Goal: Information Seeking & Learning: Learn about a topic

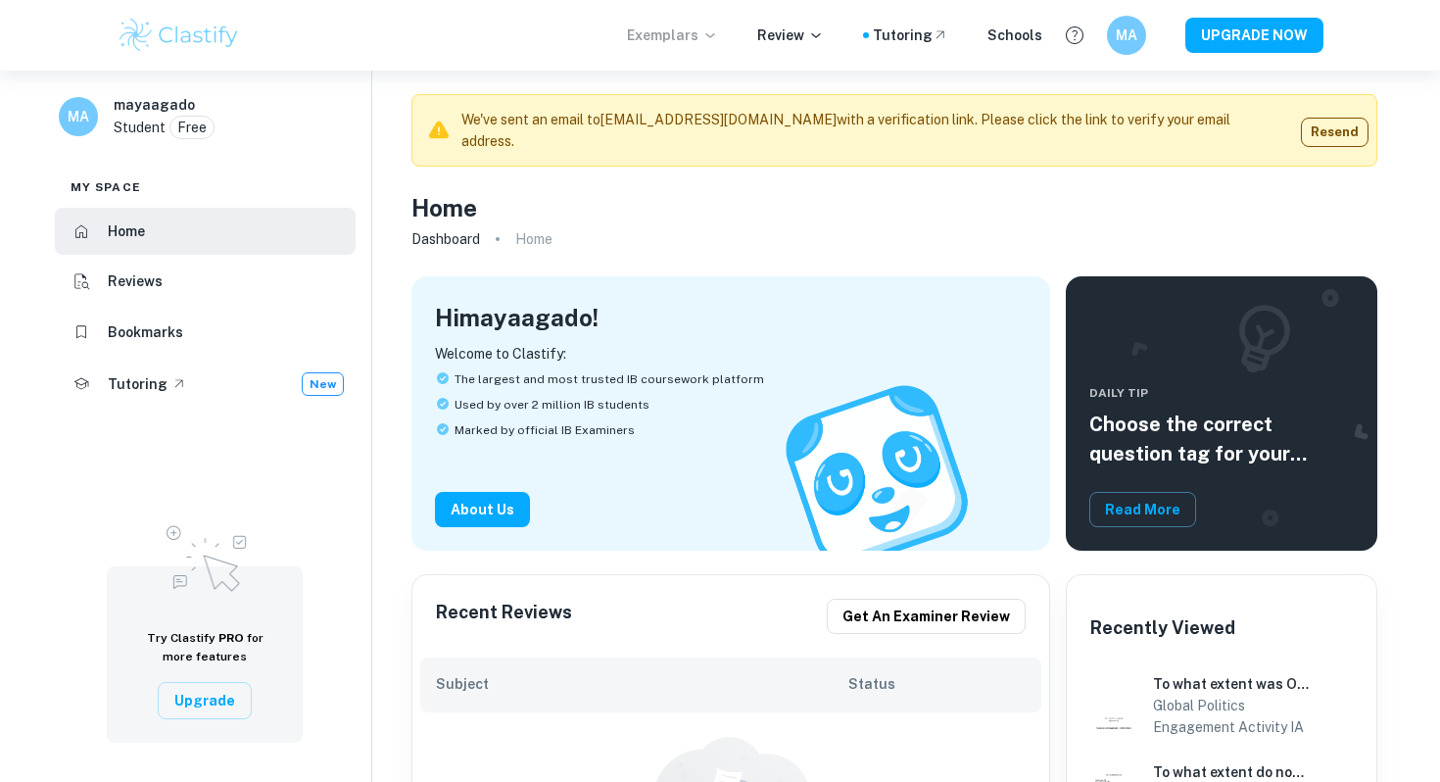
click at [711, 37] on p "Exemplars" at bounding box center [672, 35] width 91 height 22
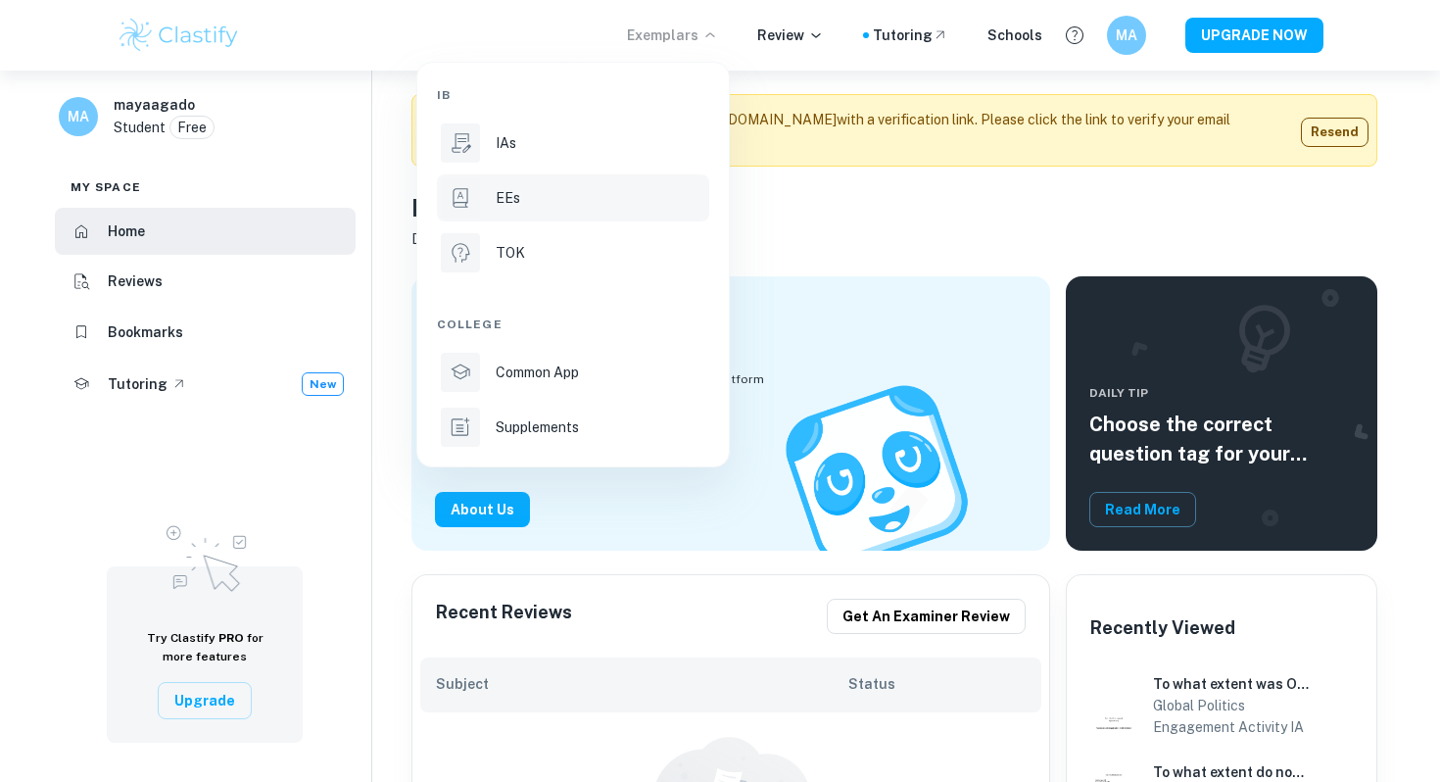
click at [510, 212] on li "EEs" at bounding box center [573, 197] width 272 height 47
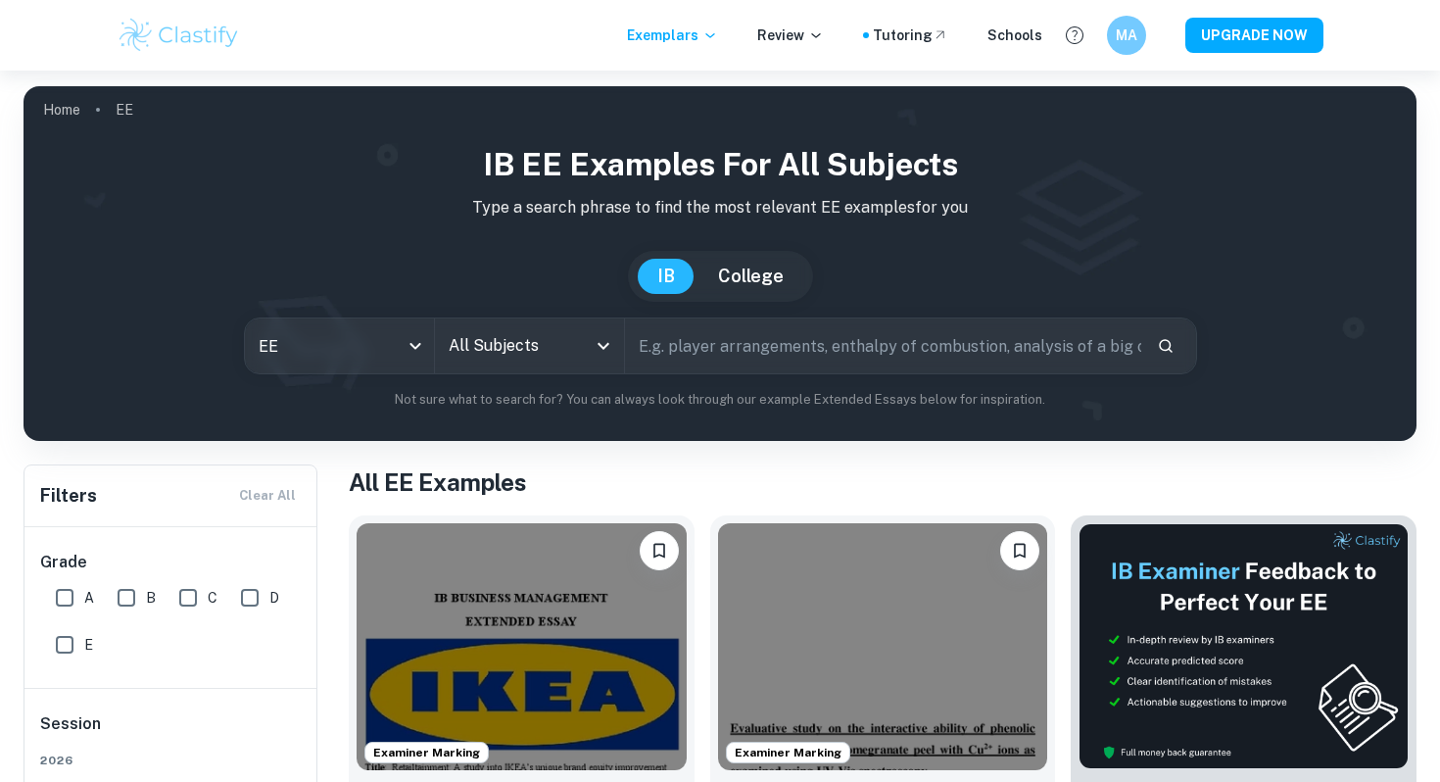
scroll to position [134, 0]
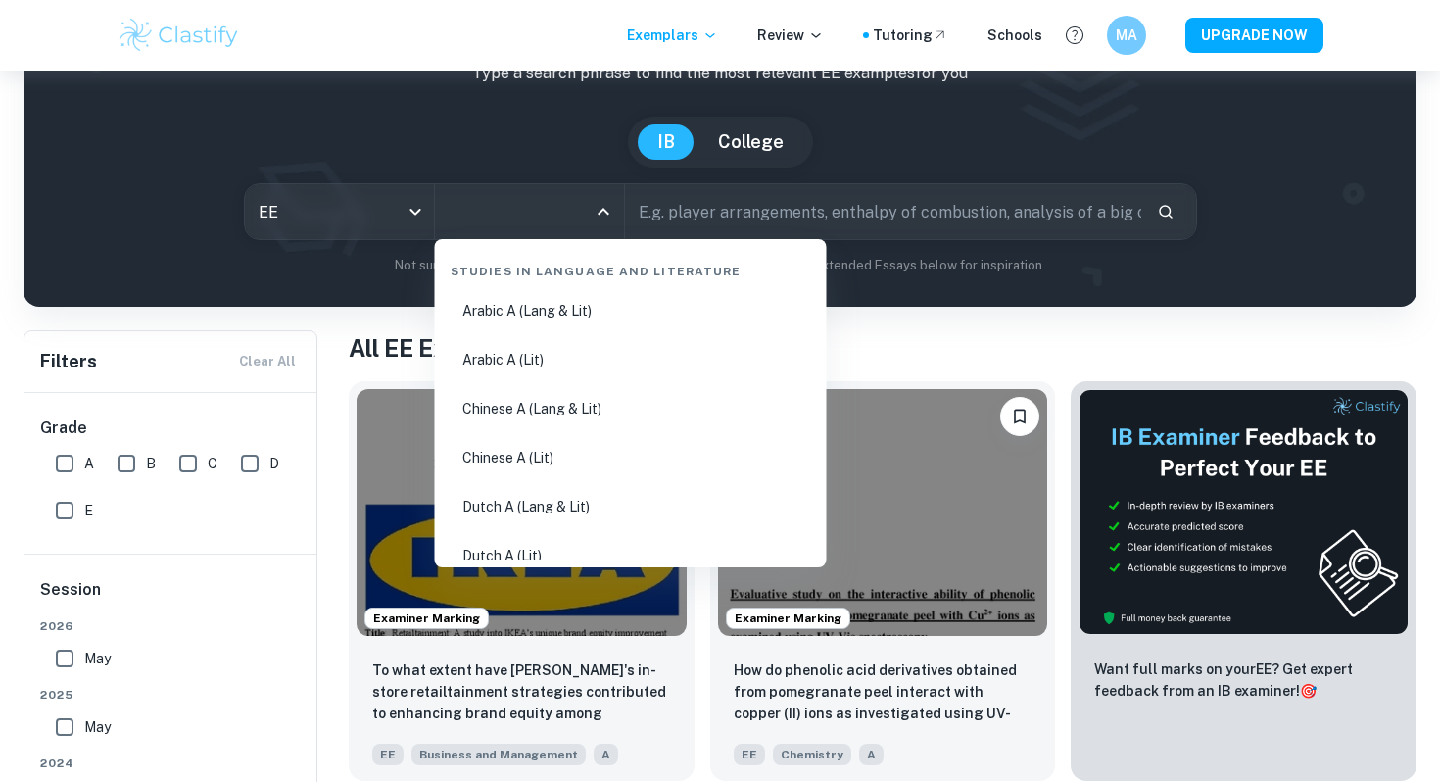
click at [541, 217] on input "All Subjects" at bounding box center [515, 211] width 142 height 37
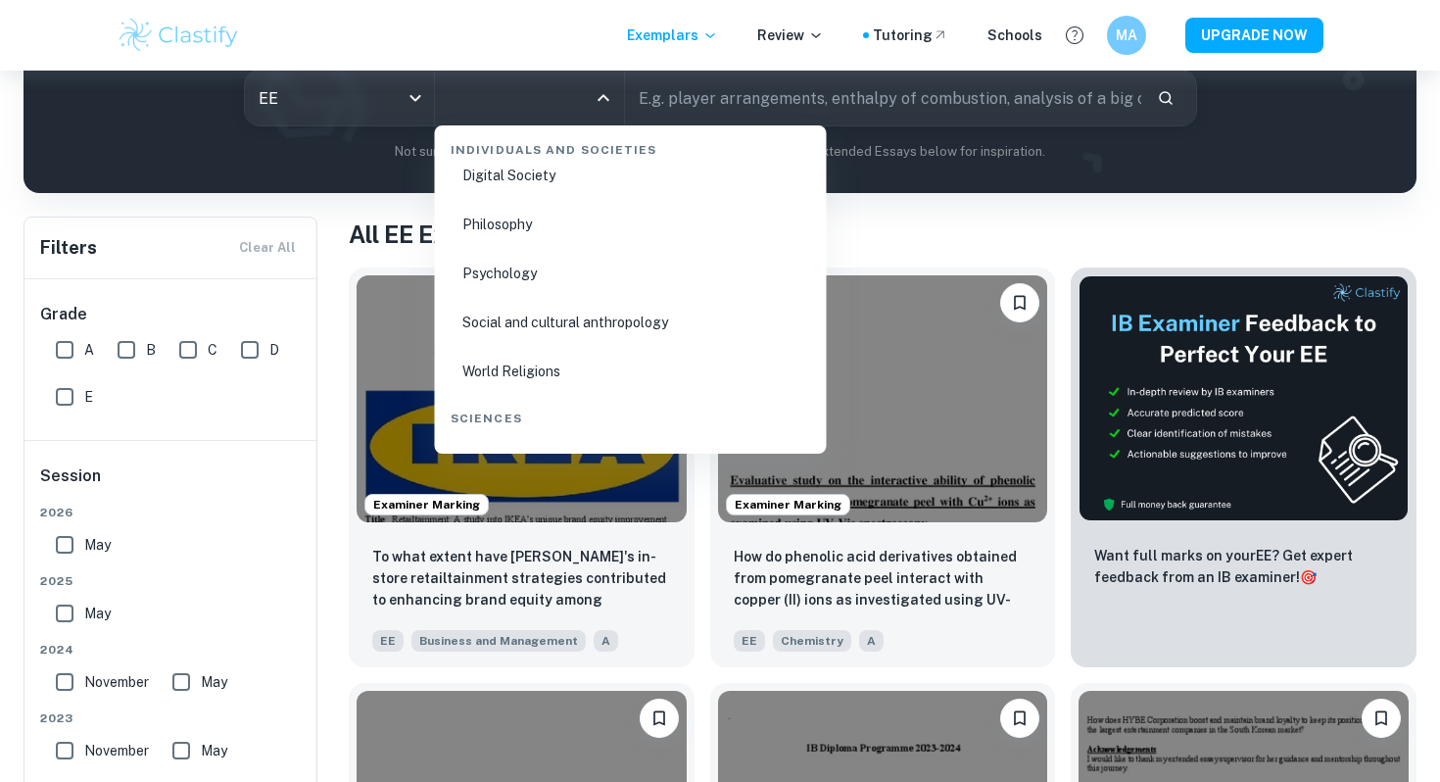
scroll to position [2556, 0]
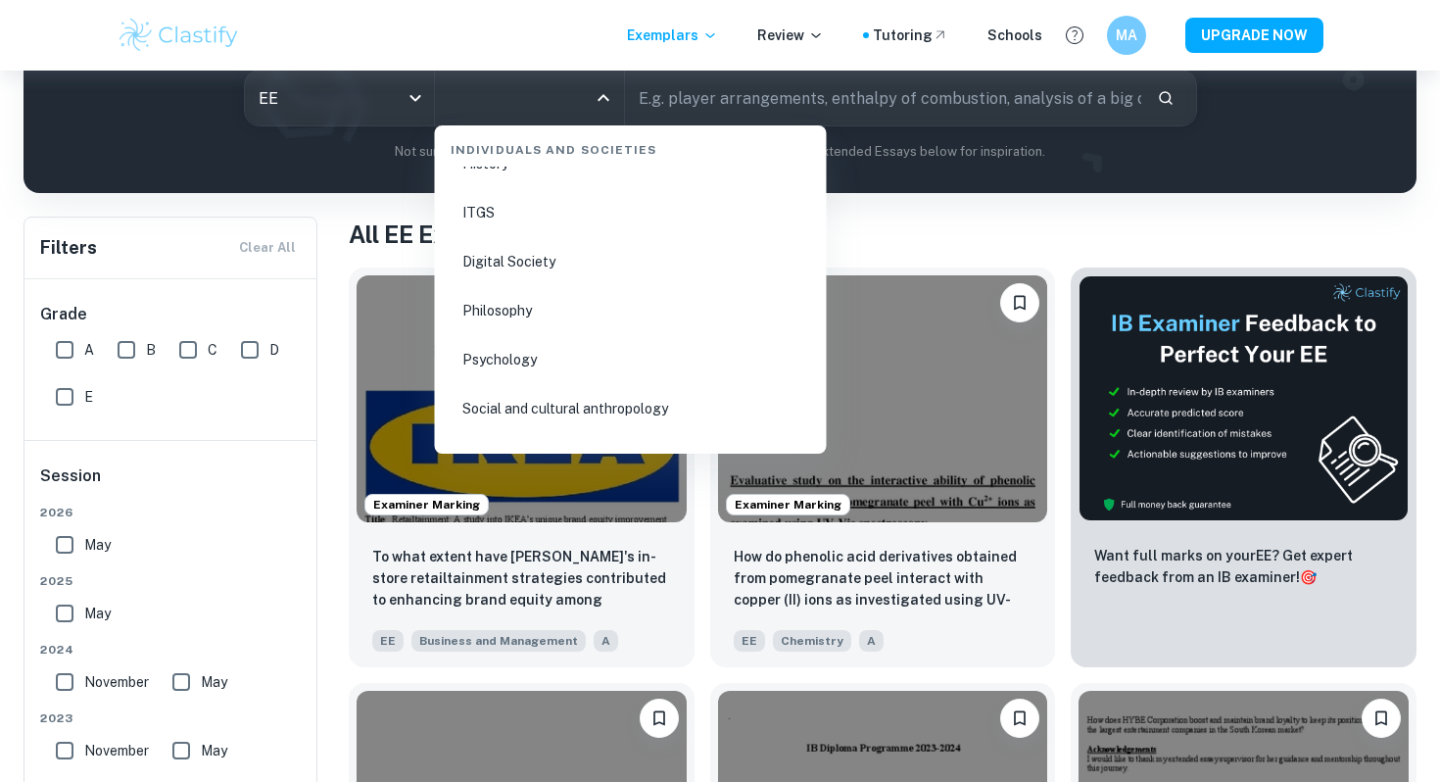
click at [526, 368] on li "Psychology" at bounding box center [631, 359] width 376 height 45
type input "Psychology"
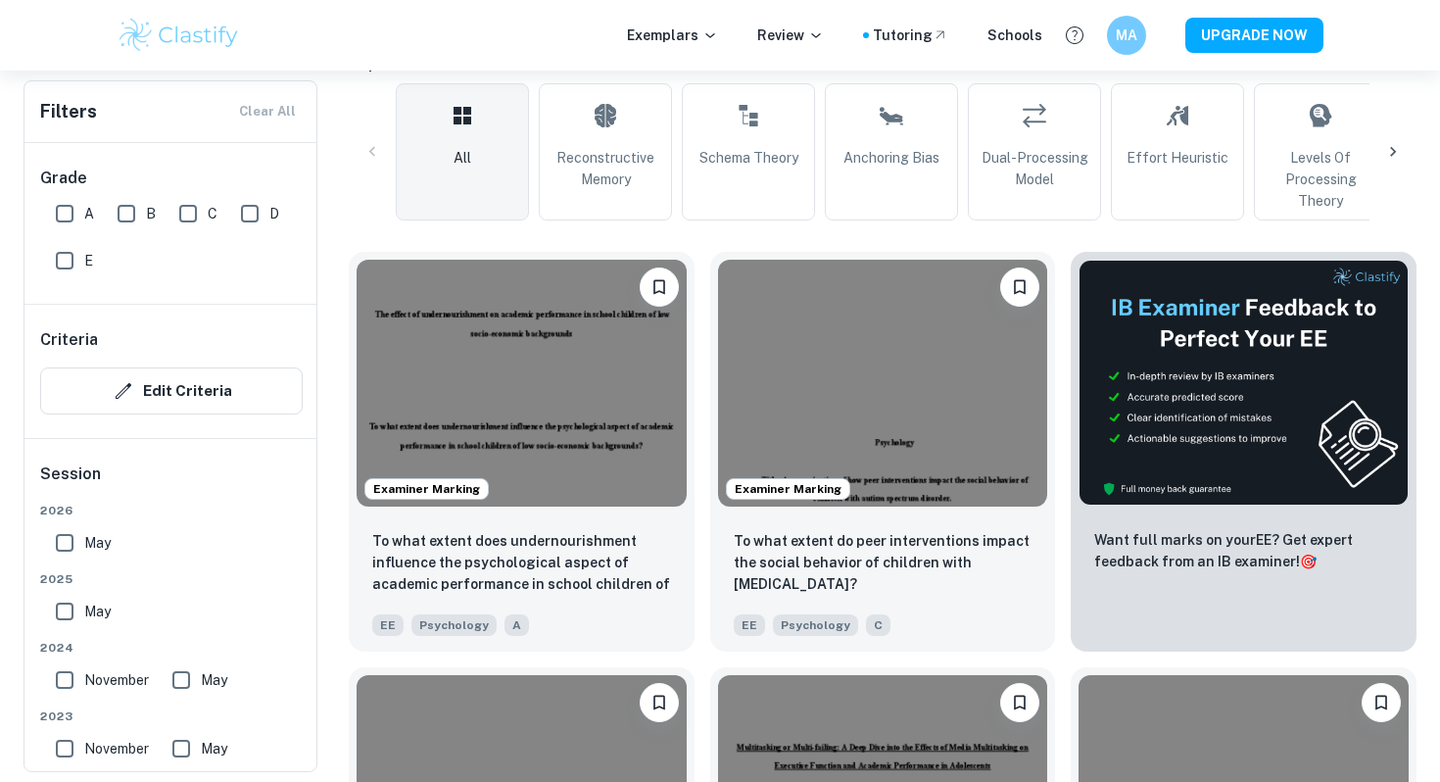
scroll to position [474, 0]
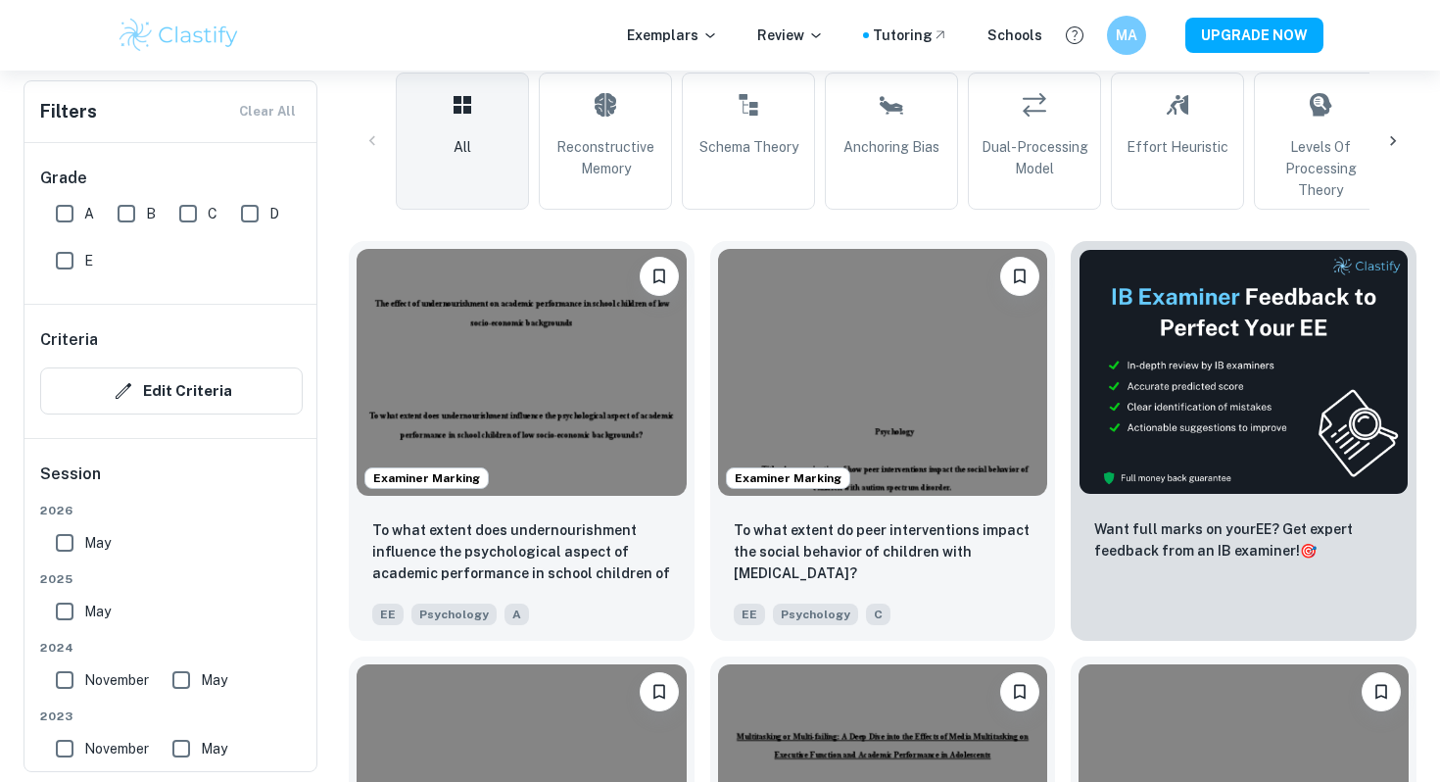
click at [64, 218] on input "A" at bounding box center [64, 213] width 39 height 39
checkbox input "true"
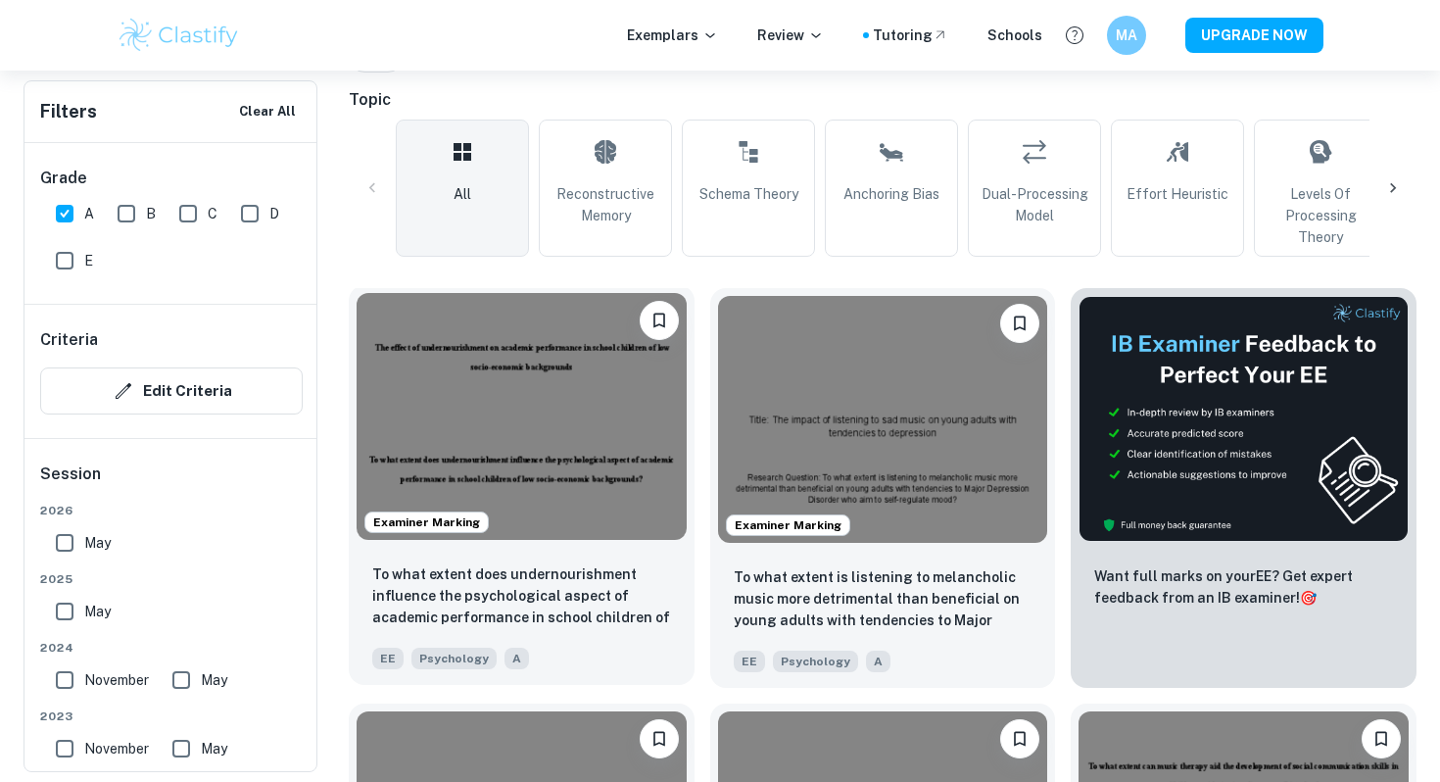
click at [541, 395] on img at bounding box center [522, 416] width 330 height 247
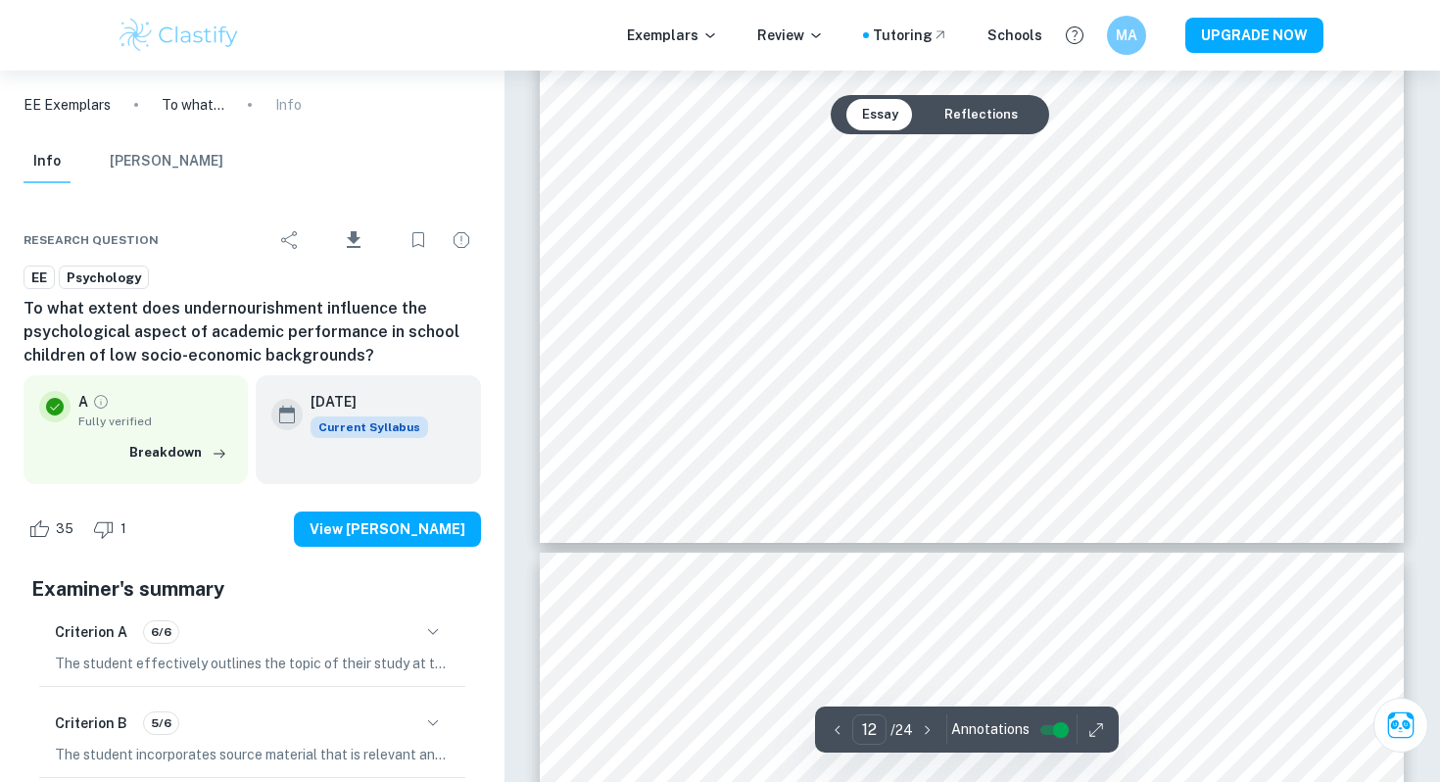
scroll to position [14752, 0]
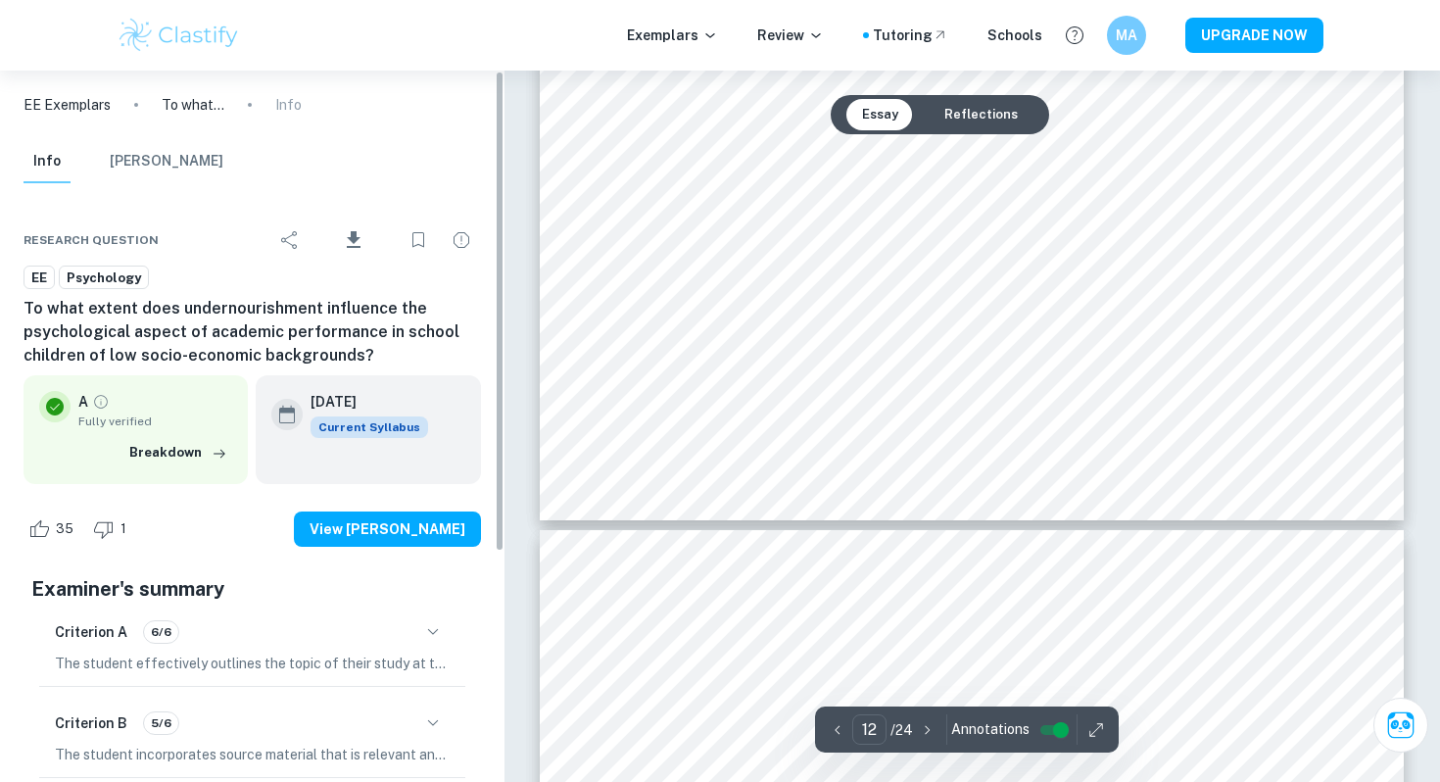
click at [433, 638] on icon "button" at bounding box center [433, 632] width 24 height 24
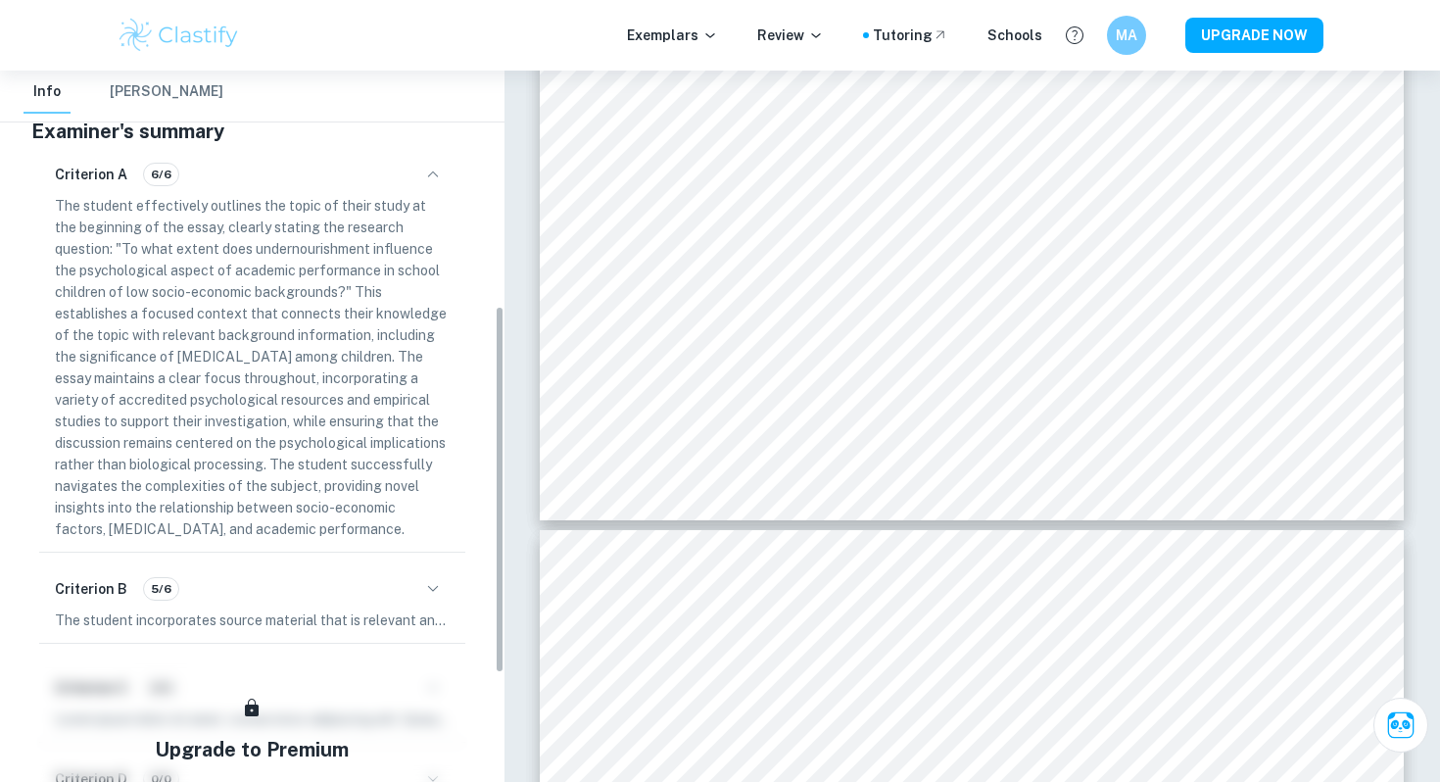
scroll to position [465, 0]
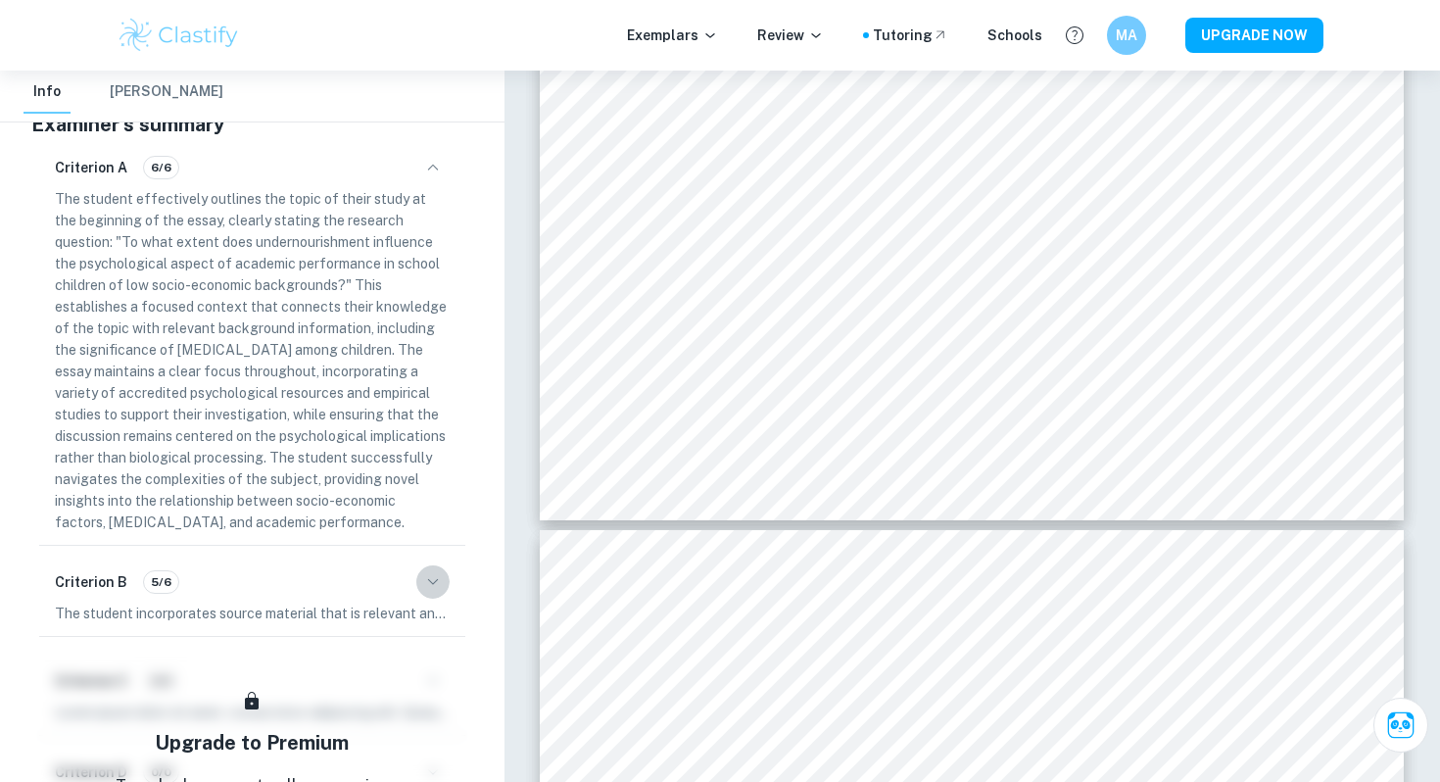
click at [432, 566] on button "button" at bounding box center [432, 581] width 33 height 33
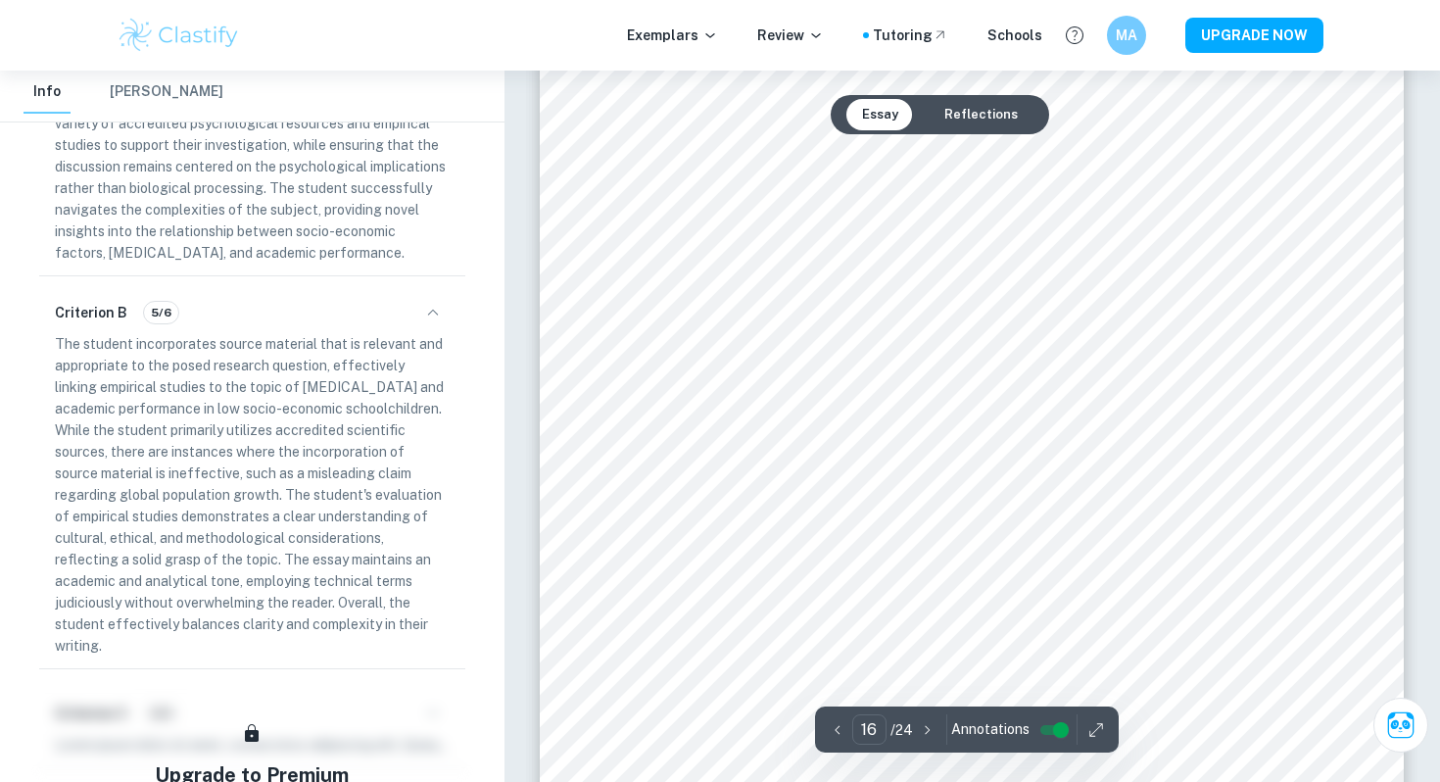
scroll to position [19488, 0]
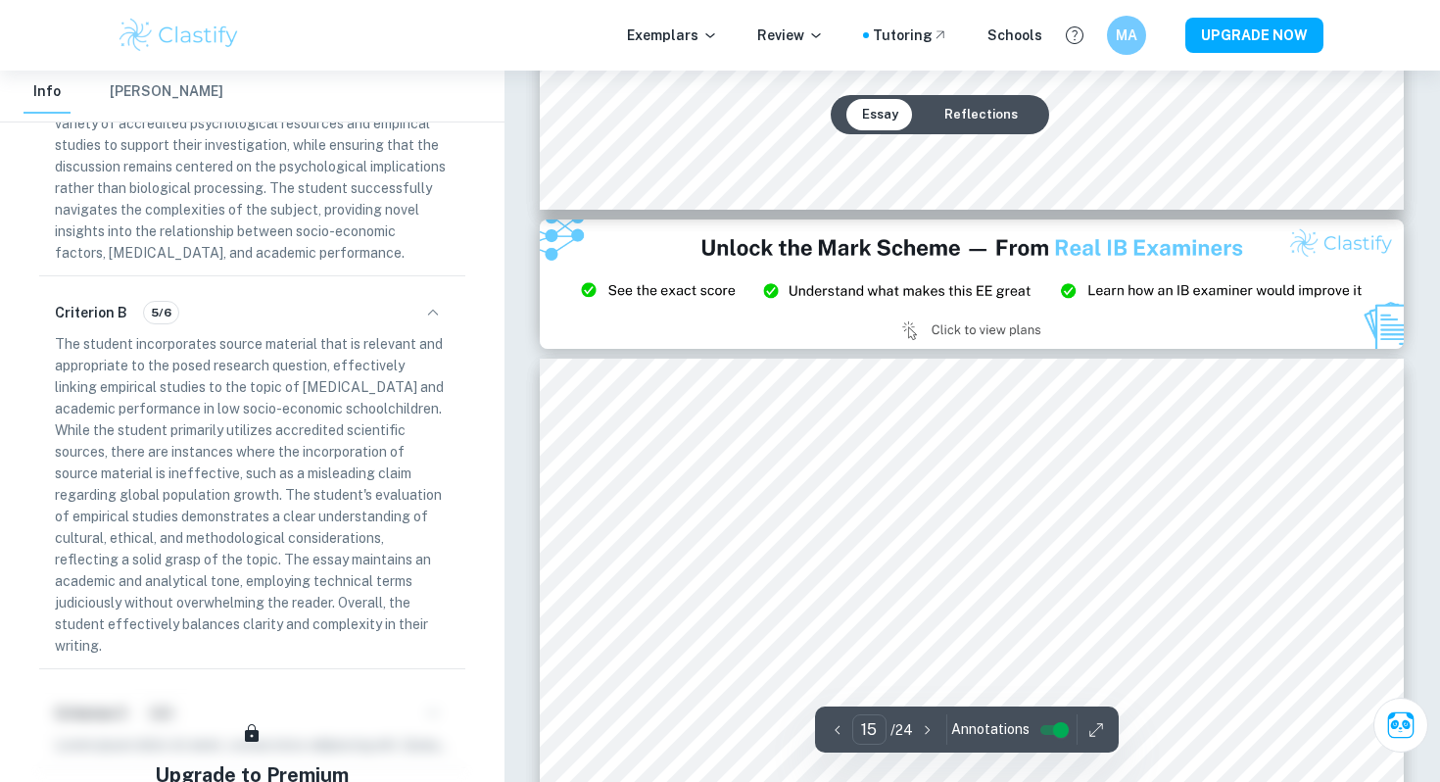
type input "14"
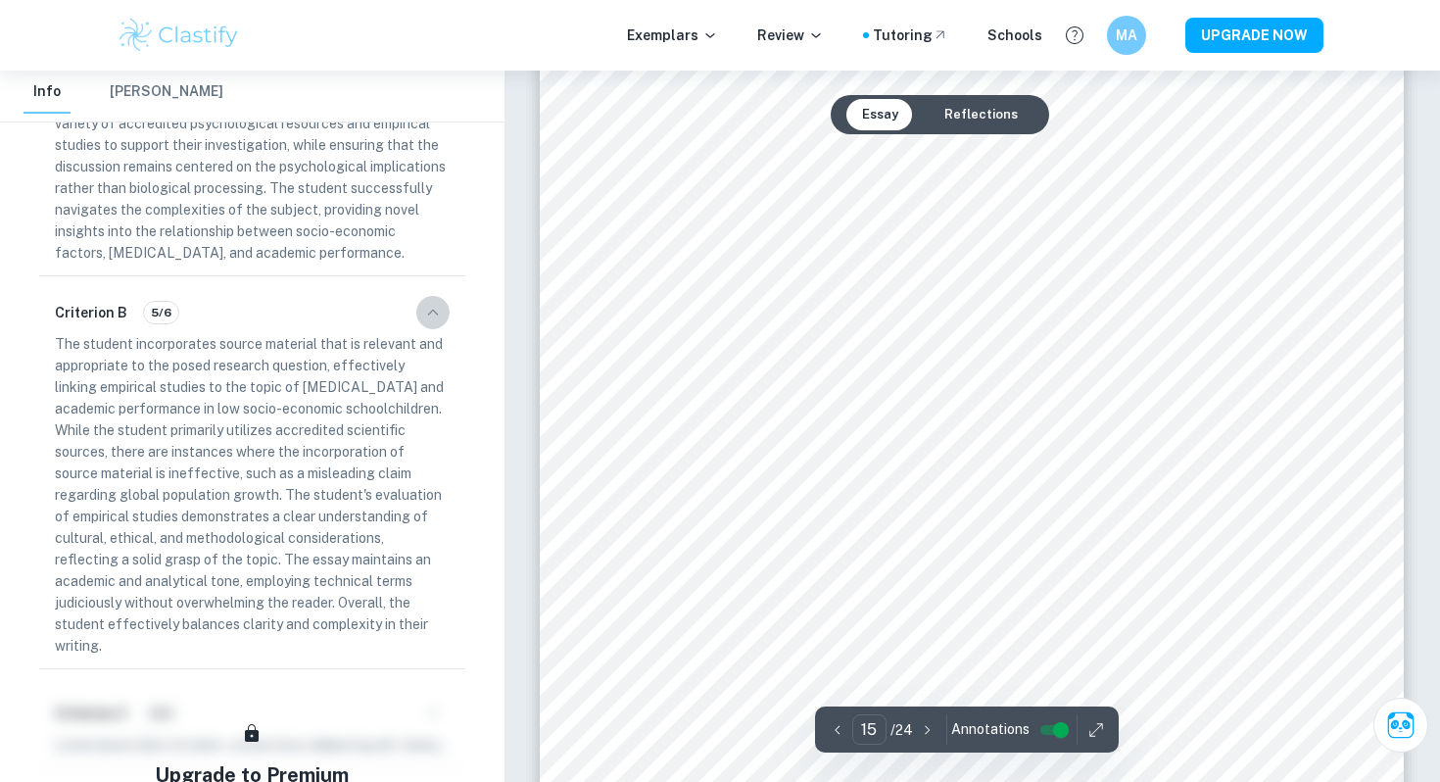
scroll to position [18155, 0]
type input "16"
